Goal: Check status: Check status

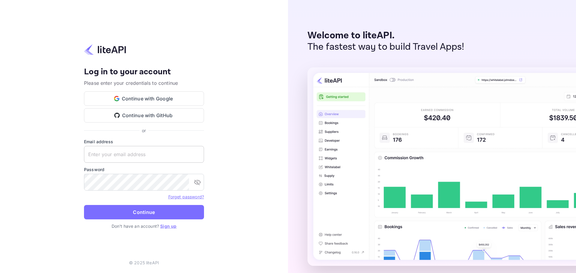
click at [126, 152] on input "text" at bounding box center [144, 154] width 120 height 17
paste input "services@withjoy.com"
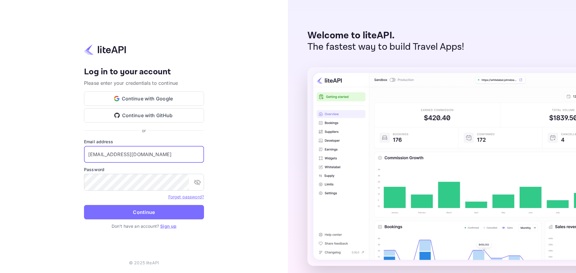
type input "services@withjoy.com"
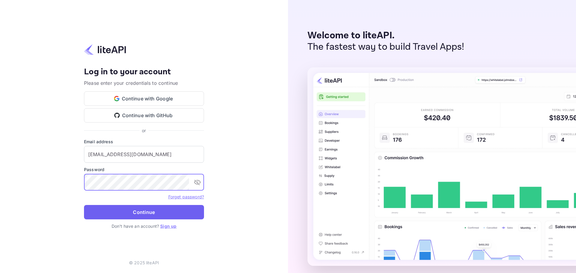
click at [146, 213] on button "Continue" at bounding box center [144, 212] width 120 height 14
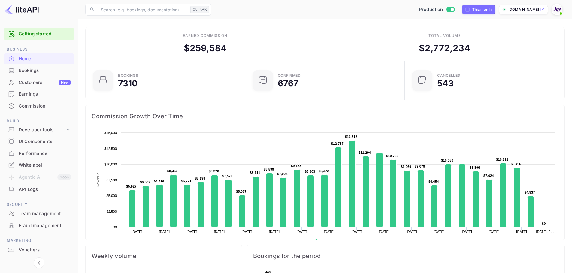
click at [41, 70] on div "Bookings" at bounding box center [45, 70] width 53 height 7
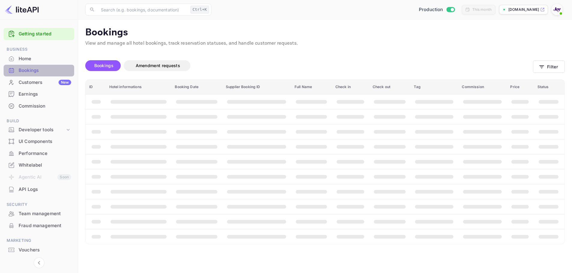
click at [29, 70] on div "Bookings" at bounding box center [45, 70] width 53 height 7
drag, startPoint x: 575, startPoint y: 74, endPoint x: 547, endPoint y: 68, distance: 28.8
click at [571, 74] on main "Bookings View and manage all hotel bookings, track reservation statuses, and ha…" at bounding box center [327, 147] width 498 height 254
click at [547, 67] on icon "button" at bounding box center [546, 66] width 5 height 3
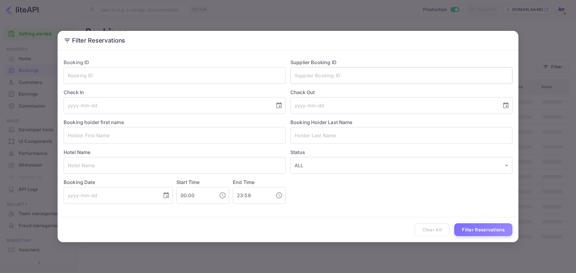
click at [371, 76] on input "text" at bounding box center [402, 75] width 222 height 17
paste input "8744109"
type input "8744109"
click at [488, 227] on button "Filter Reservations" at bounding box center [483, 230] width 58 height 13
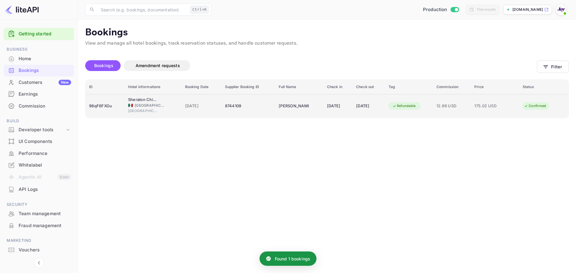
click at [128, 102] on div "Sheraton Chihuahua [PERSON_NAME]" at bounding box center [143, 100] width 30 height 6
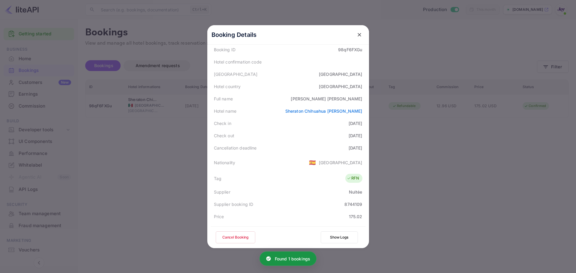
scroll to position [133, 0]
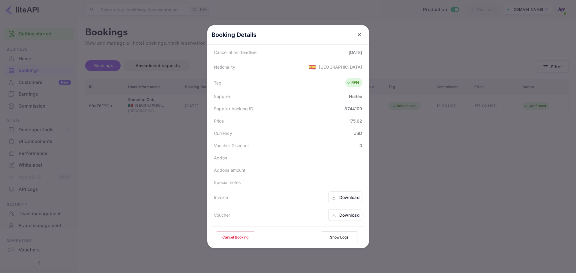
click at [354, 198] on div "Download" at bounding box center [349, 198] width 20 height 6
click at [349, 219] on div "Download" at bounding box center [345, 216] width 34 height 12
click at [157, 199] on div at bounding box center [288, 136] width 576 height 273
